Goal: Navigation & Orientation: Find specific page/section

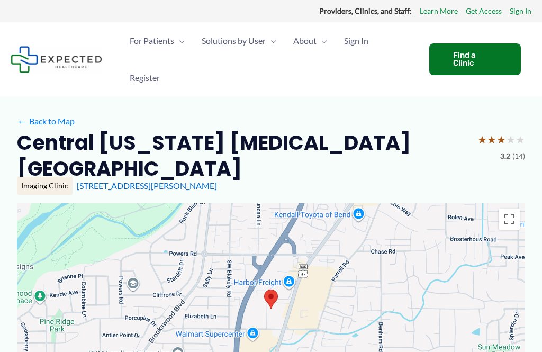
click at [356, 130] on div "Central [US_STATE] [MEDICAL_DATA] [GEOGRAPHIC_DATA] ★ ★ ★ ★ ★ 3.2 (14)" at bounding box center [271, 156] width 508 height 52
click at [465, 58] on div "Find a Clinic" at bounding box center [475, 59] width 92 height 32
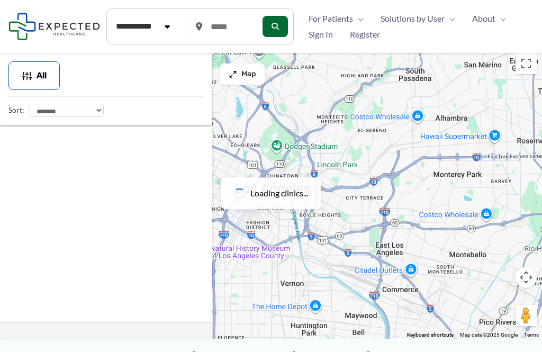
click at [327, 39] on span "Sign In" at bounding box center [321, 34] width 24 height 16
